Goal: Navigation & Orientation: Go to known website

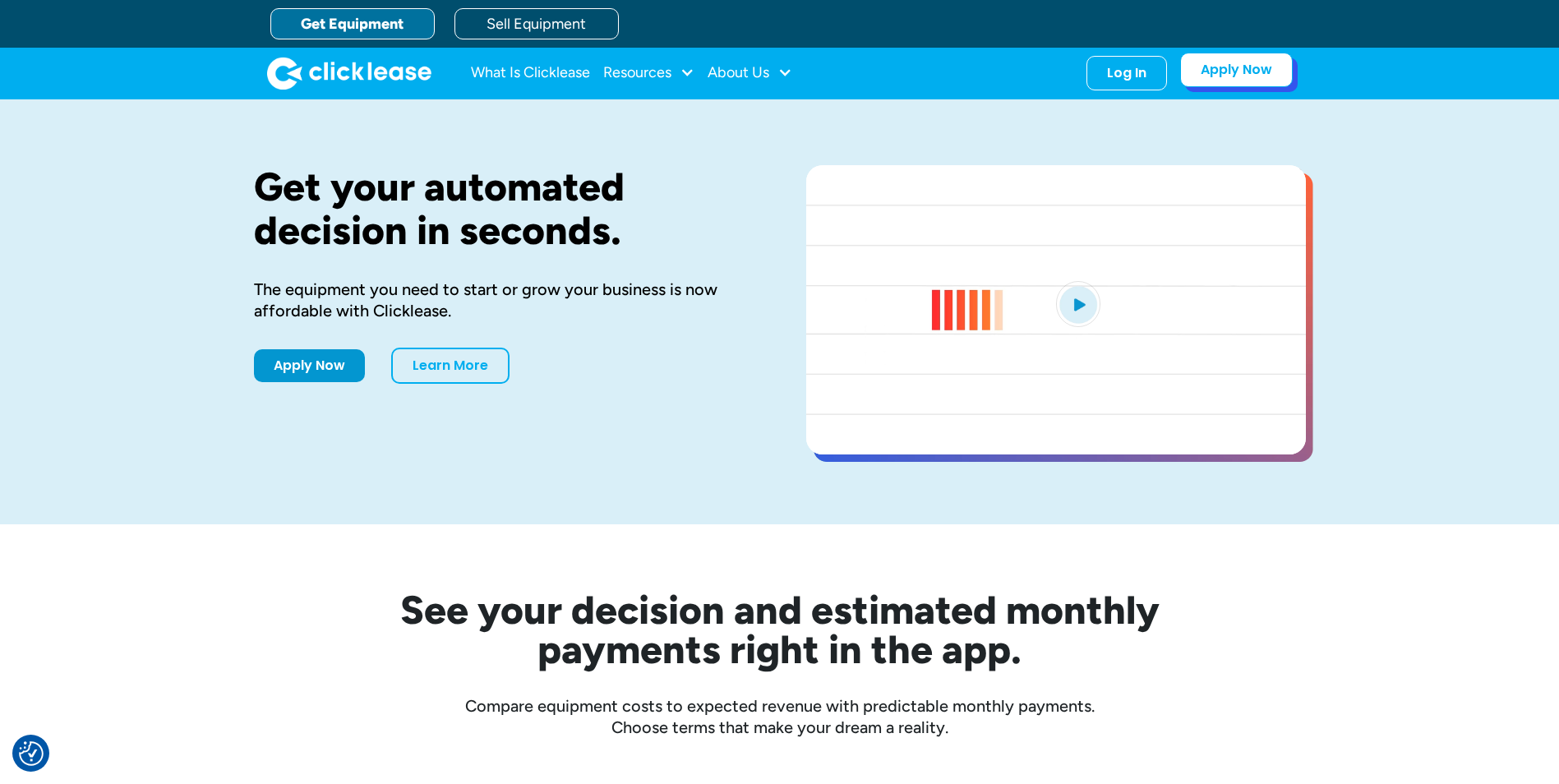
click at [1228, 79] on link "Apply Now" at bounding box center [1236, 70] width 112 height 34
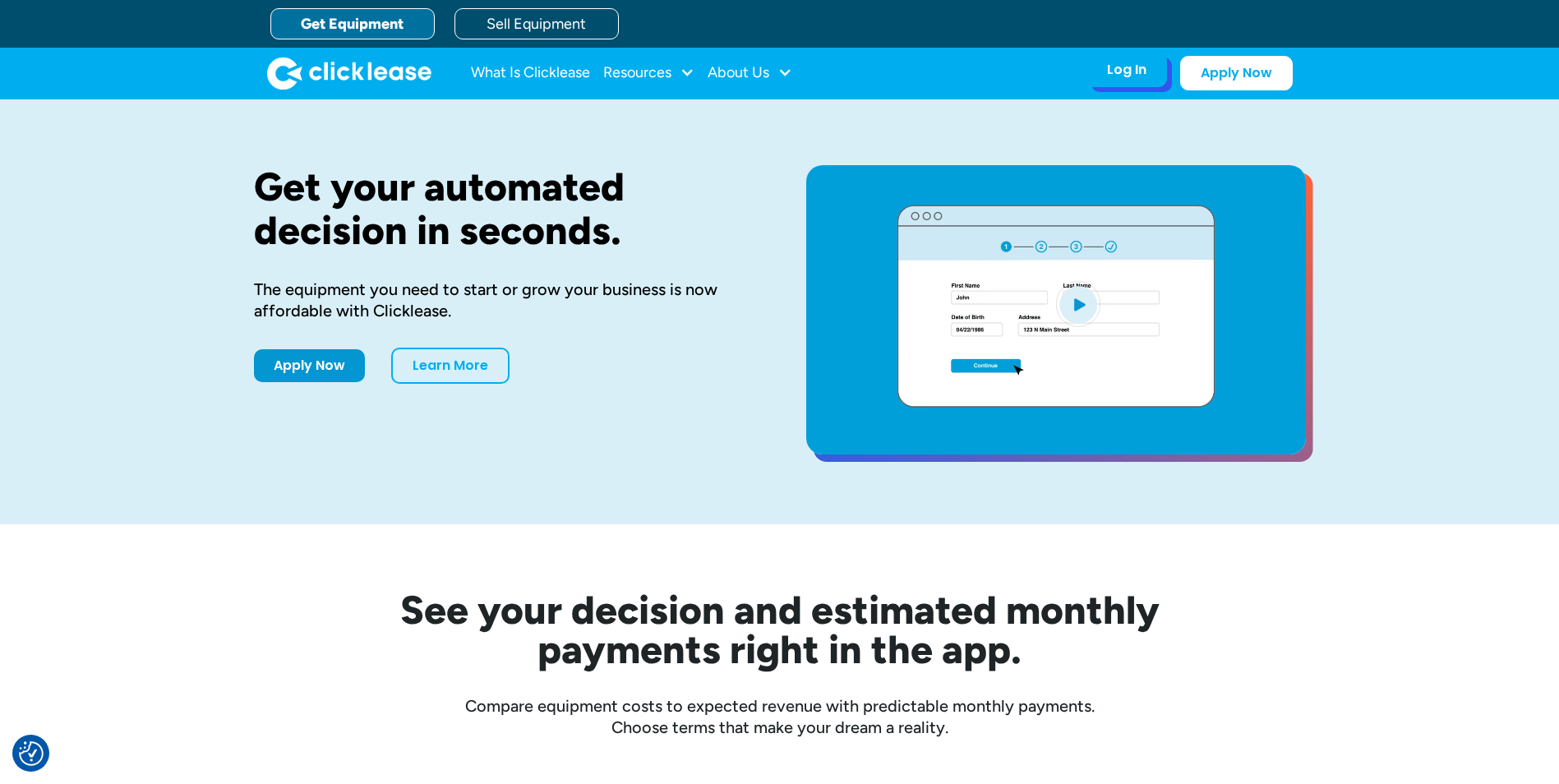
click at [1117, 72] on div "Log In" at bounding box center [1127, 70] width 40 height 16
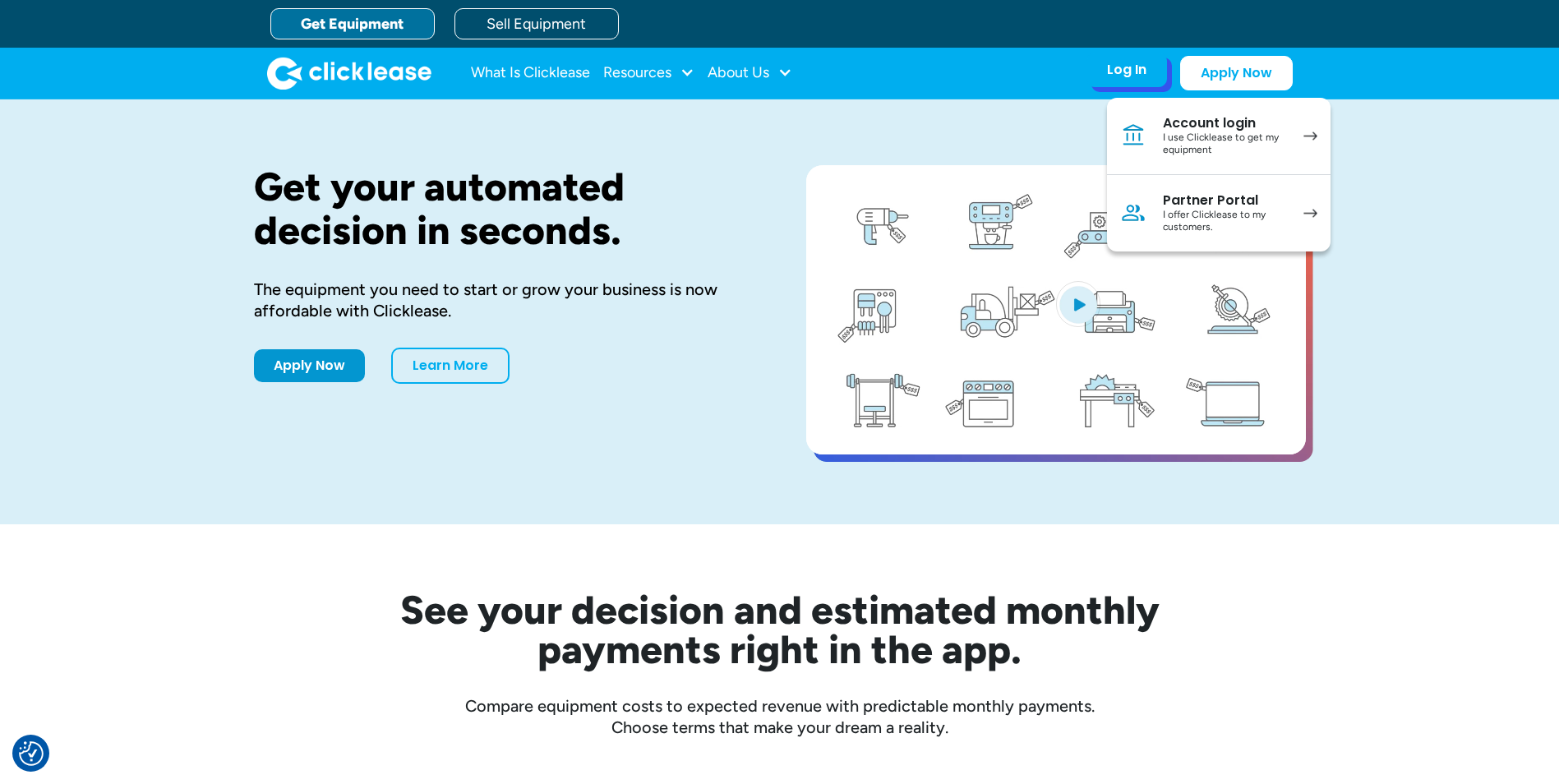
click at [1212, 218] on div "I offer Clicklease to my customers." at bounding box center [1224, 222] width 124 height 25
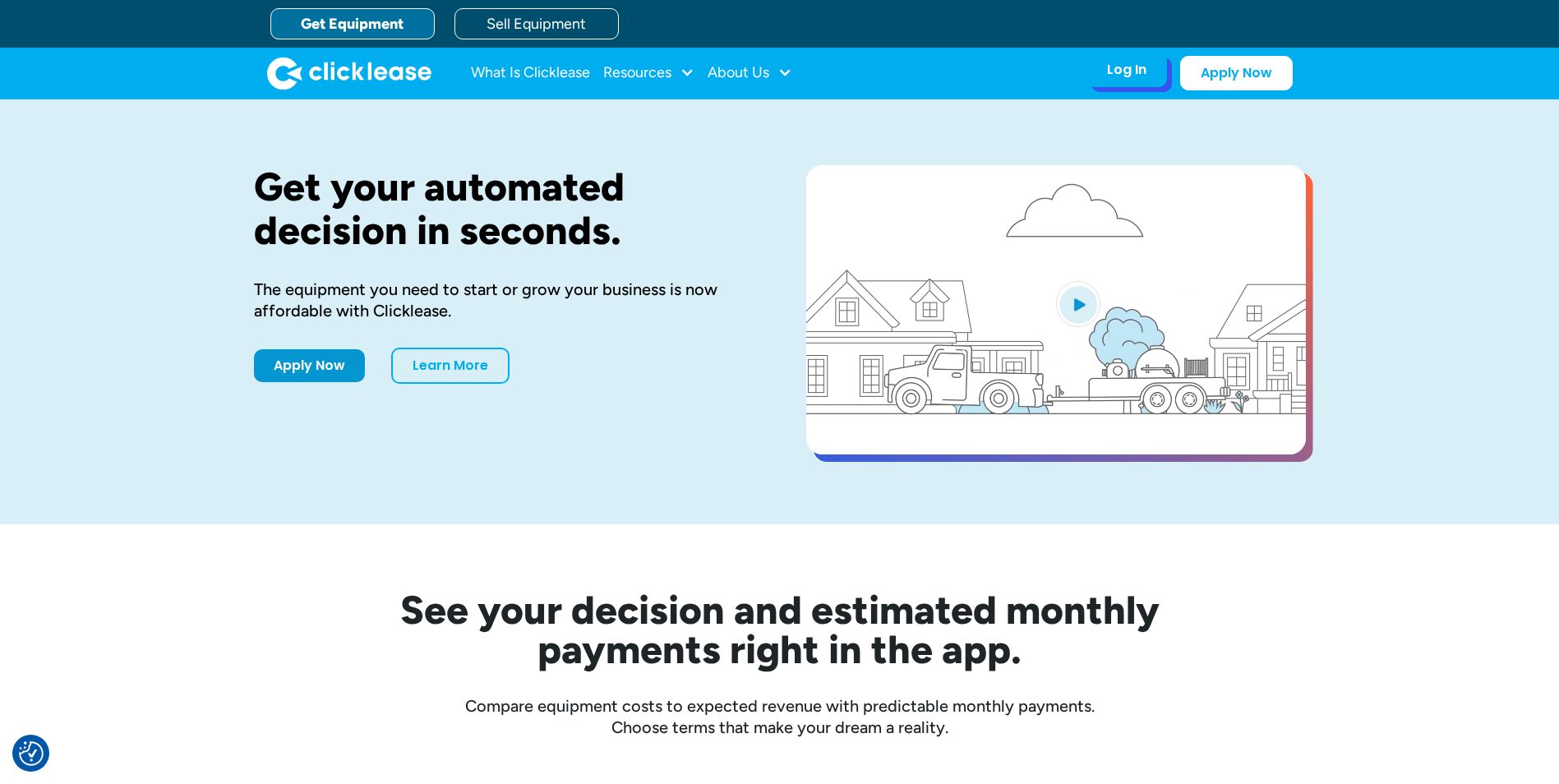
click at [1086, 67] on div "Log In Account login I use Clicklease to get my equipment Partner Portal I offe…" at bounding box center [1126, 70] width 81 height 34
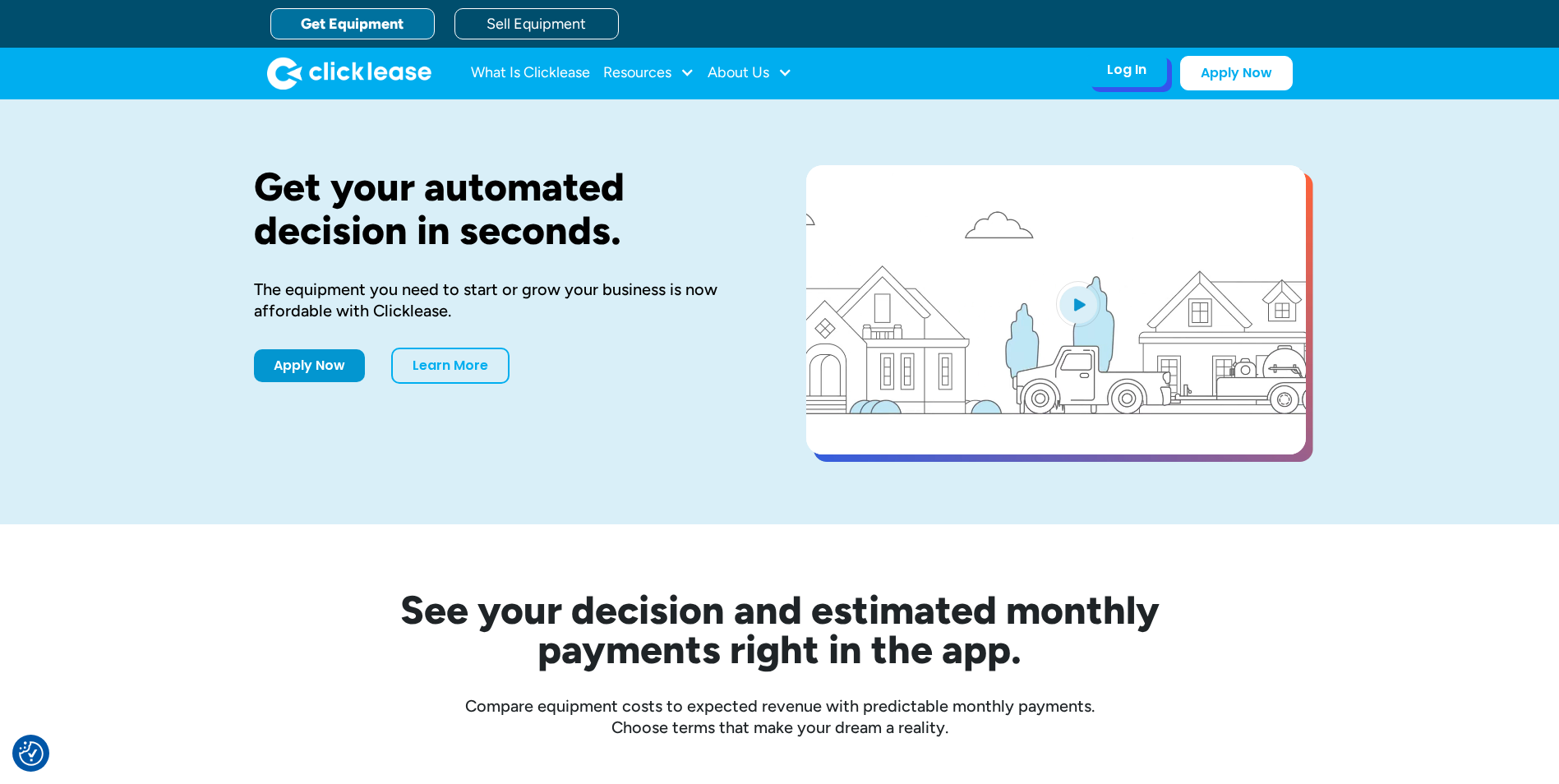
click at [1103, 67] on div "Log In Account login I use Clicklease to get my equipment Partner Portal I offe…" at bounding box center [1126, 70] width 81 height 34
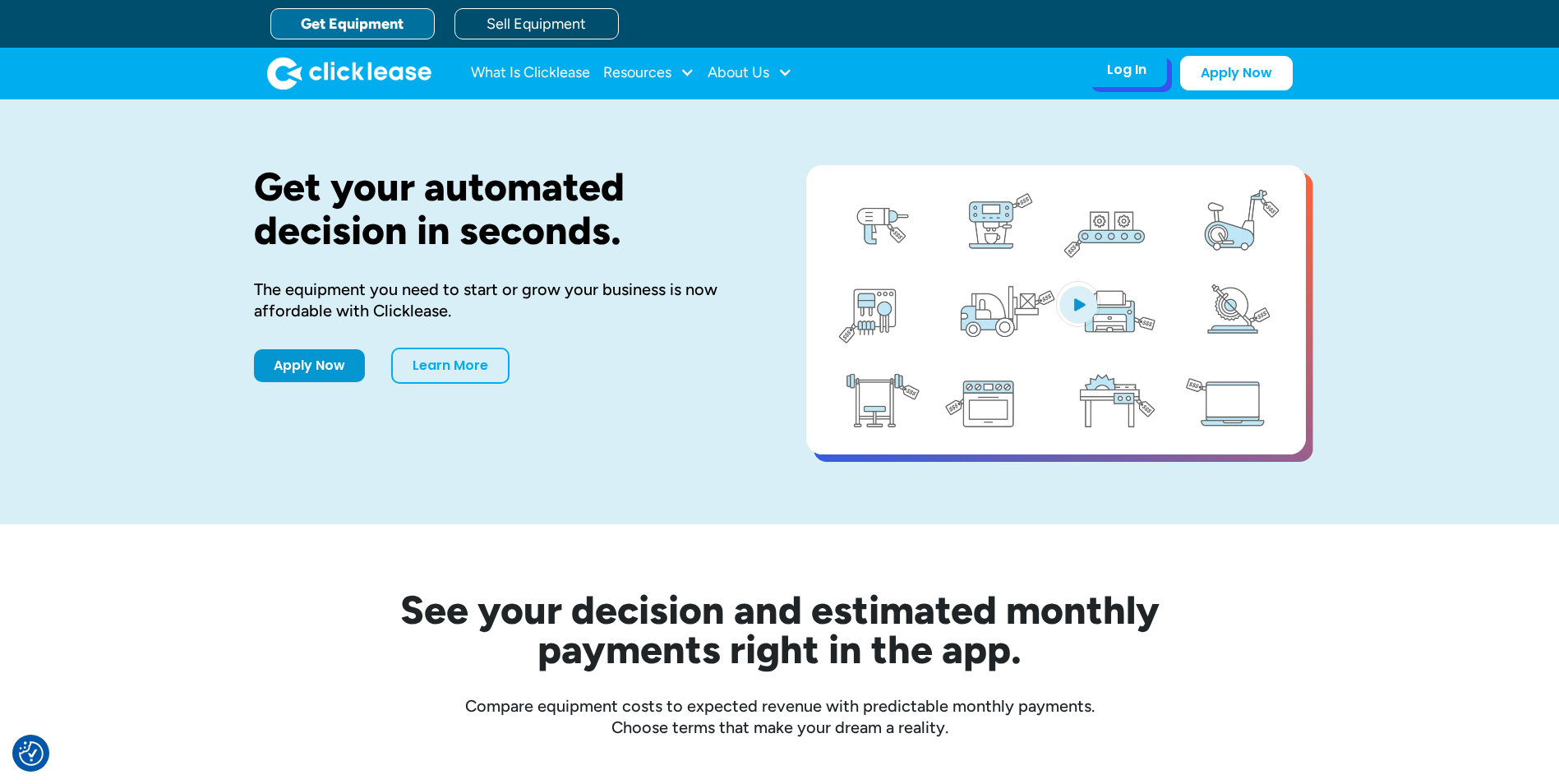
click at [1125, 72] on div "Log In" at bounding box center [1127, 70] width 40 height 16
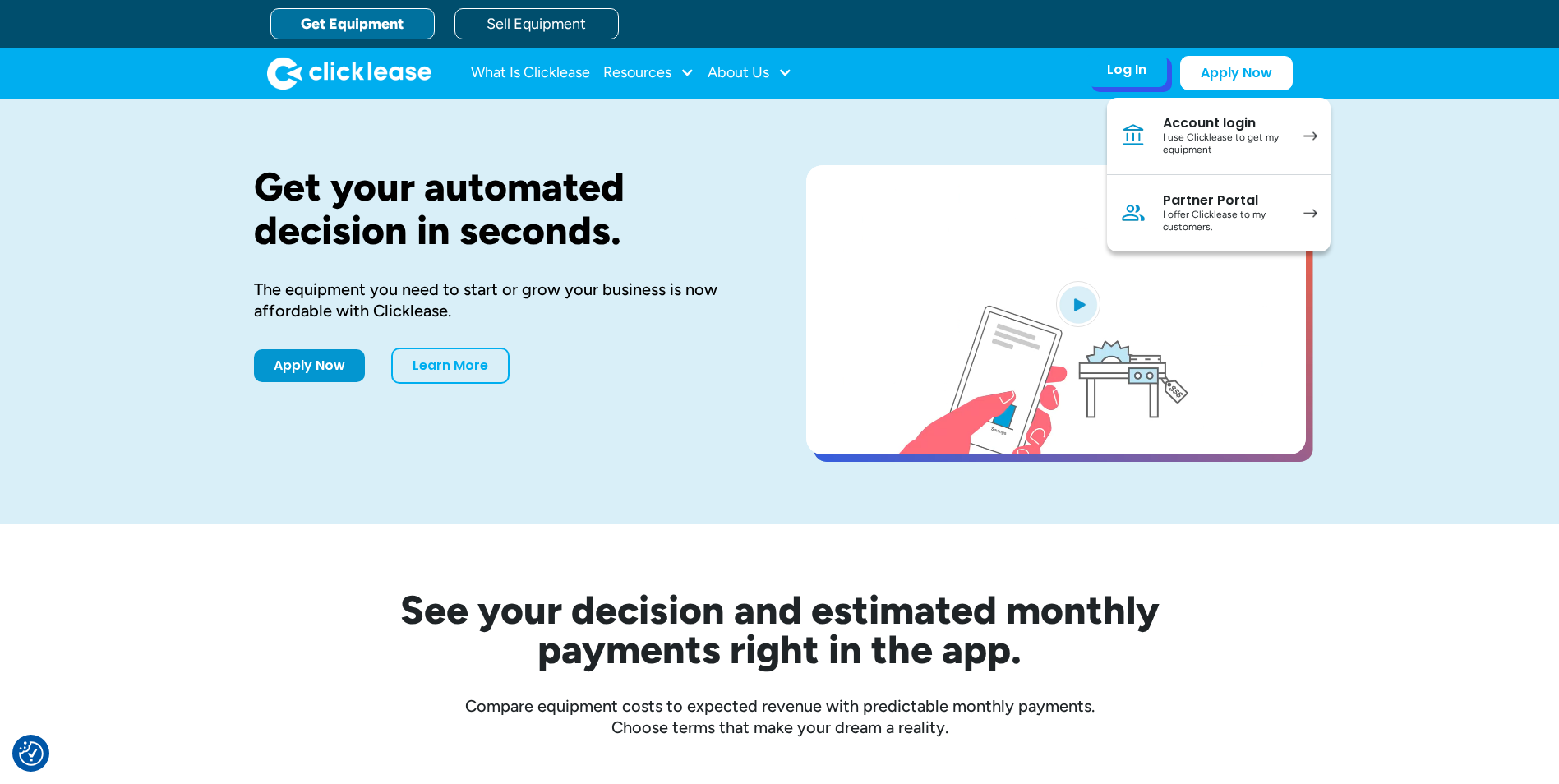
click at [1189, 216] on div "I offer Clicklease to my customers." at bounding box center [1224, 222] width 124 height 25
